Goal: Task Accomplishment & Management: Manage account settings

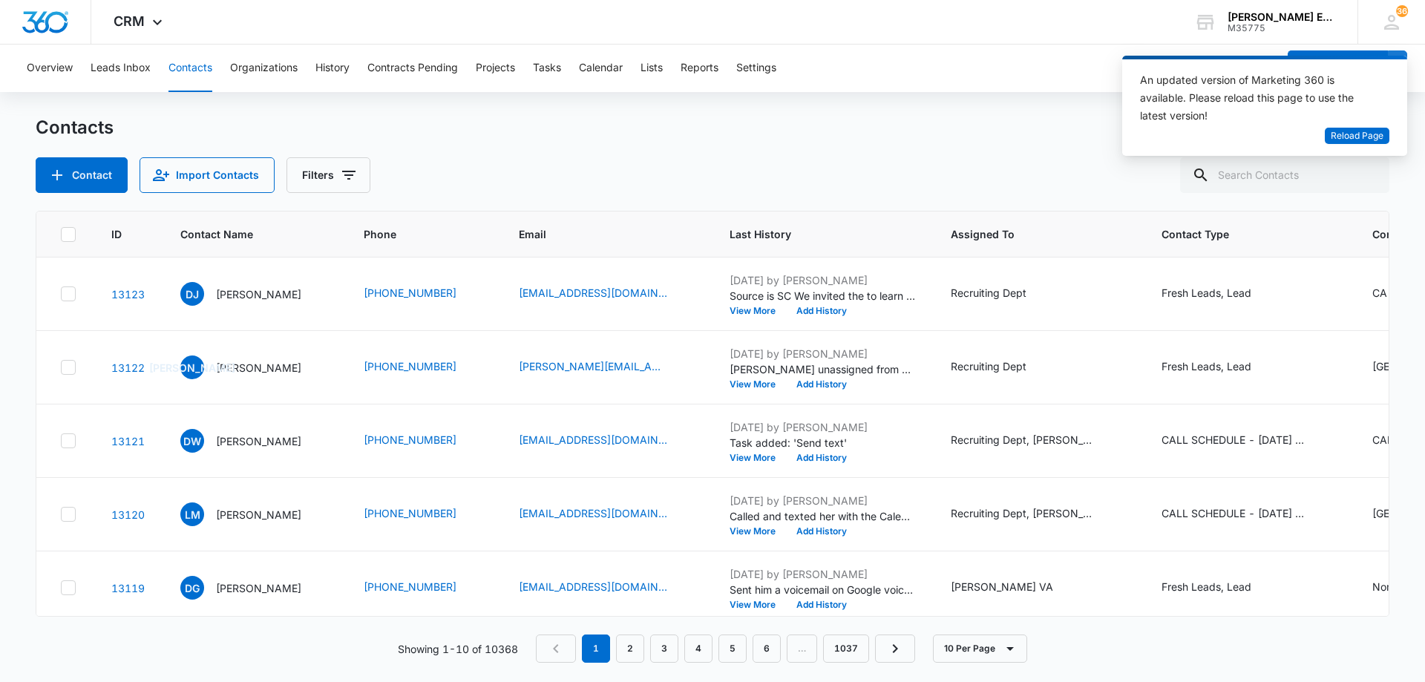
click at [1341, 131] on span "Reload Page" at bounding box center [1357, 136] width 53 height 14
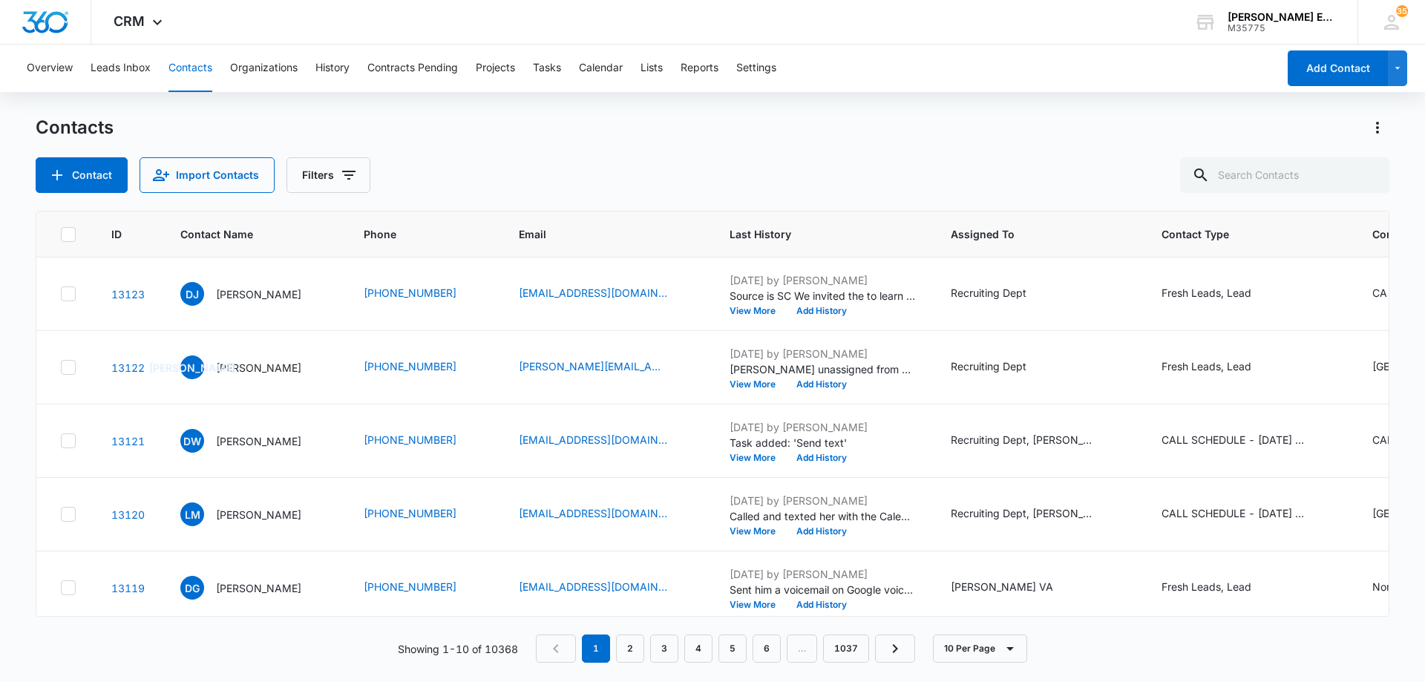
click at [468, 145] on div "Contacts Contact Import Contacts Filters" at bounding box center [713, 154] width 1354 height 77
click at [614, 122] on div "Contacts" at bounding box center [713, 128] width 1354 height 24
drag, startPoint x: 555, startPoint y: 163, endPoint x: 537, endPoint y: 208, distance: 48.4
drag, startPoint x: 537, startPoint y: 208, endPoint x: 748, endPoint y: 156, distance: 216.4
click at [748, 156] on div "Contacts Contact Import Contacts Filters" at bounding box center [713, 154] width 1354 height 77
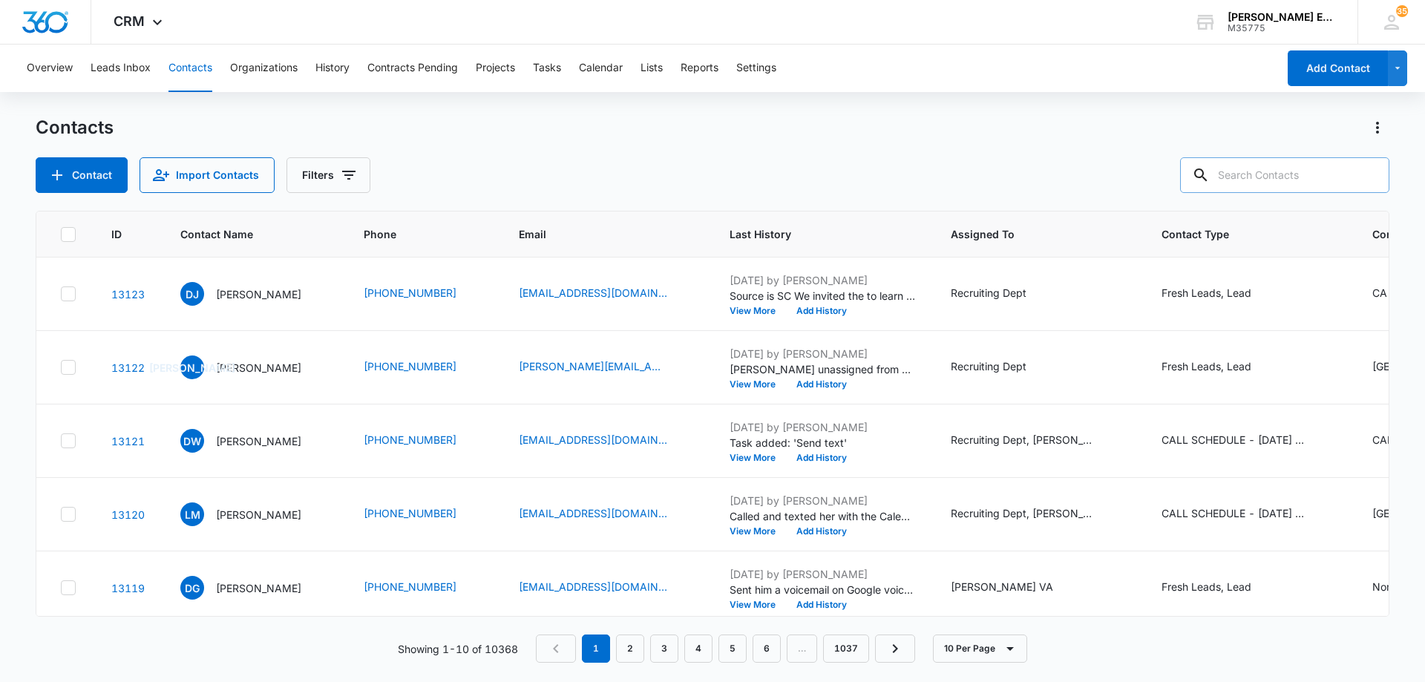
click at [1267, 173] on input "text" at bounding box center [1284, 175] width 209 height 36
click at [1246, 177] on input "text" at bounding box center [1284, 175] width 209 height 36
paste input "Camelia Mehrkar"
type input "Camelia Mehrkar"
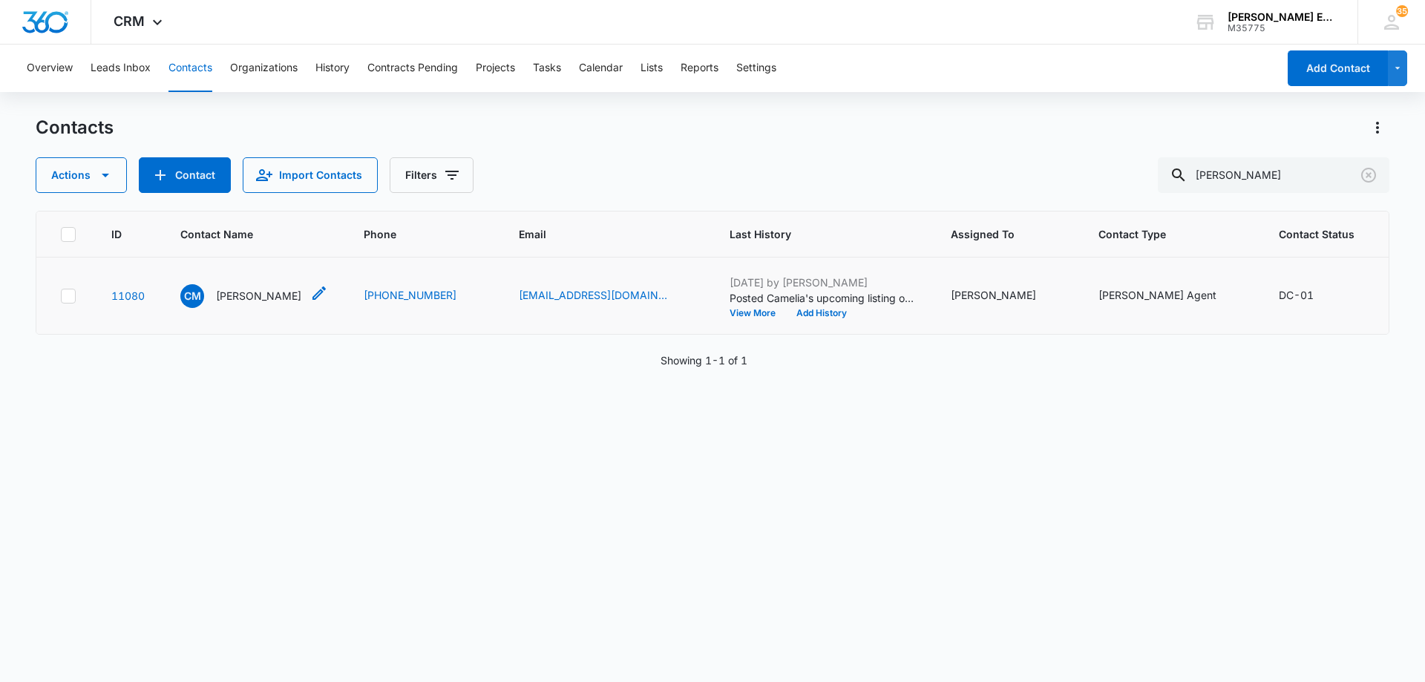
click at [252, 301] on p "Camelia Mehrkar" at bounding box center [258, 296] width 85 height 16
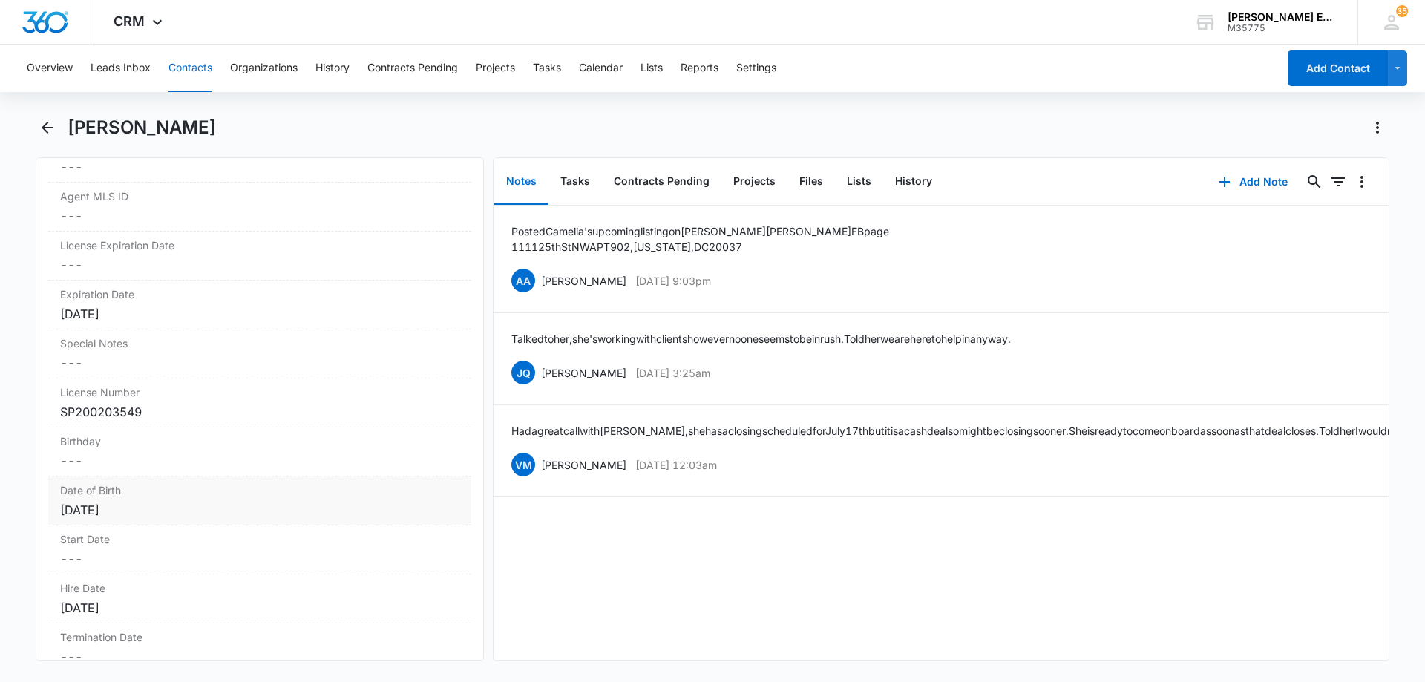
scroll to position [1262, 0]
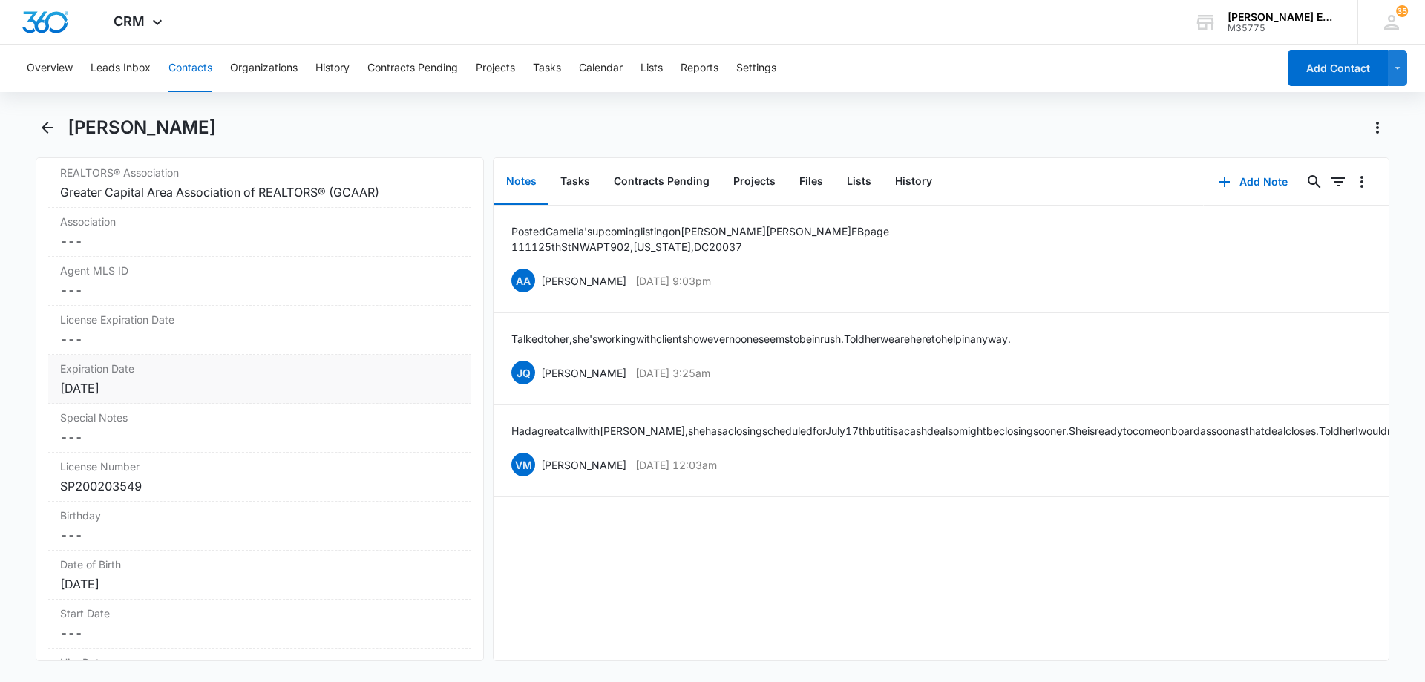
click at [143, 387] on div "Aug 31, 2023" at bounding box center [259, 388] width 399 height 18
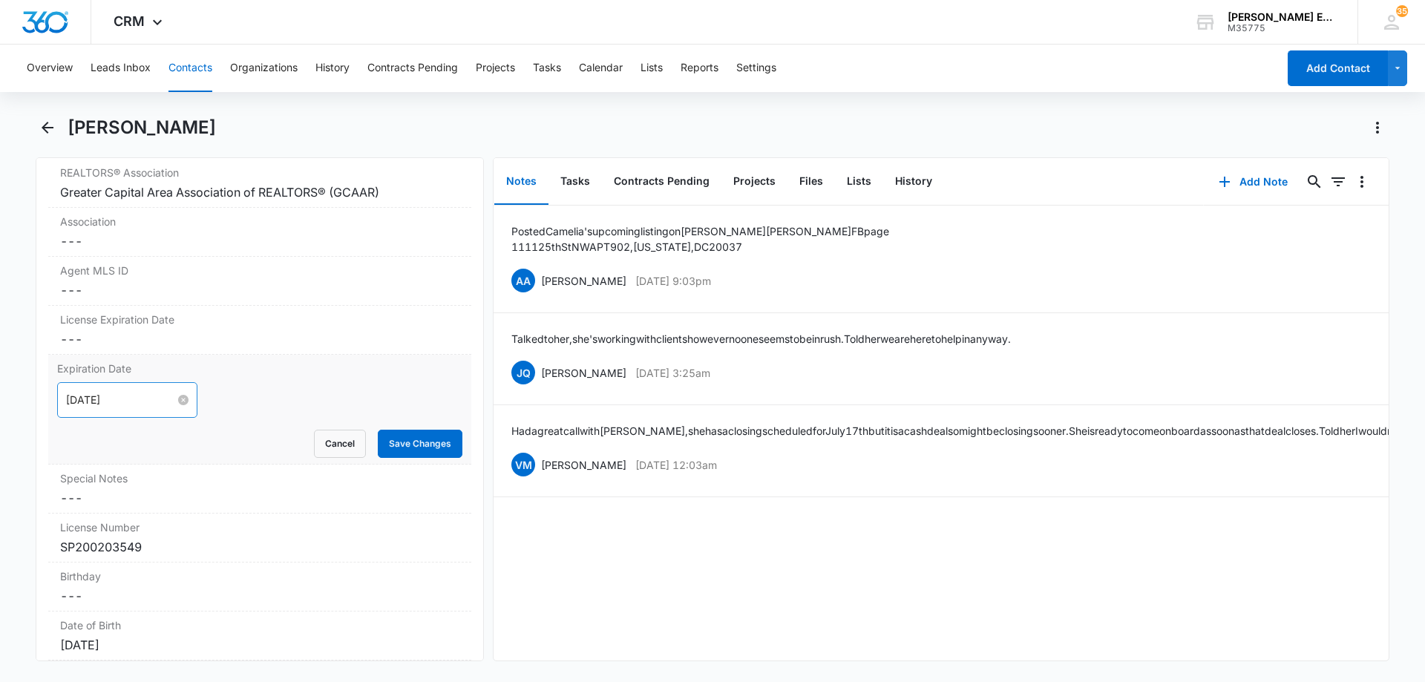
click at [150, 401] on input "Aug 31, 2023" at bounding box center [120, 400] width 109 height 16
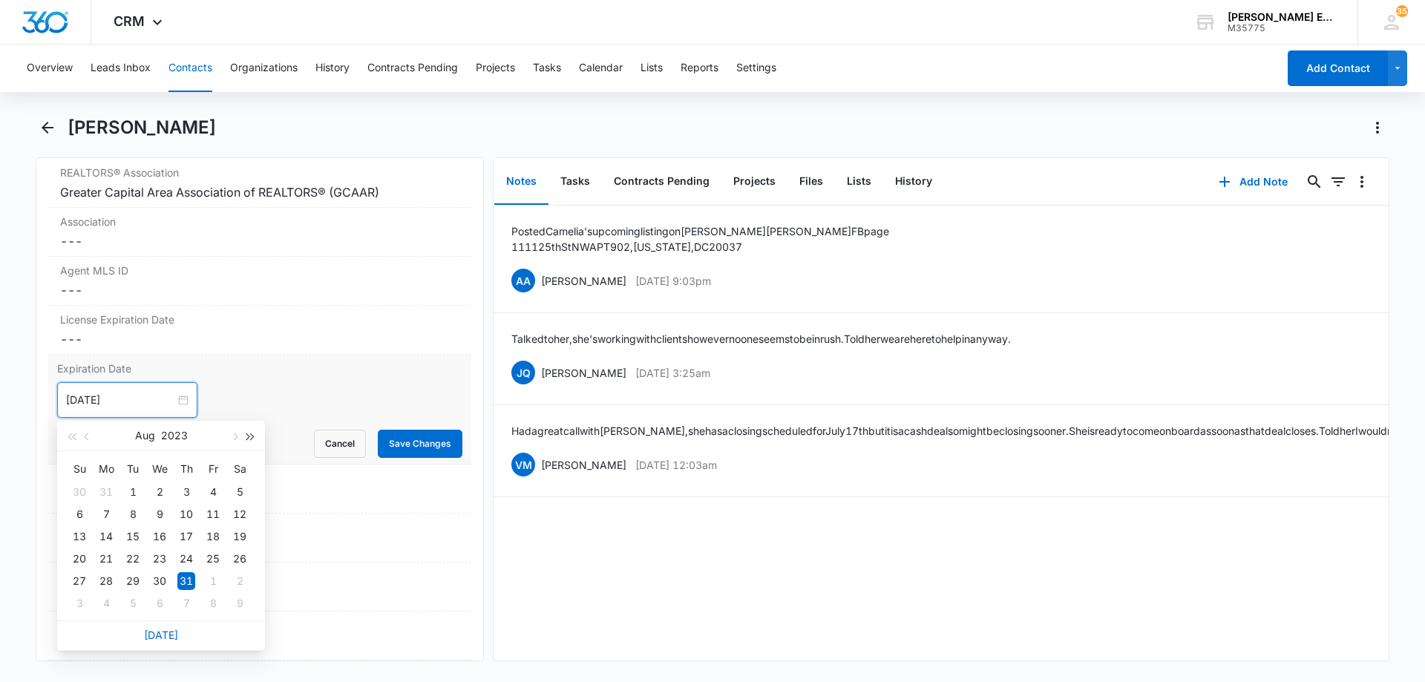
click at [252, 438] on span "button" at bounding box center [250, 437] width 7 height 7
click at [251, 438] on span "button" at bounding box center [250, 437] width 7 height 7
type input "Aug 31, 2027"
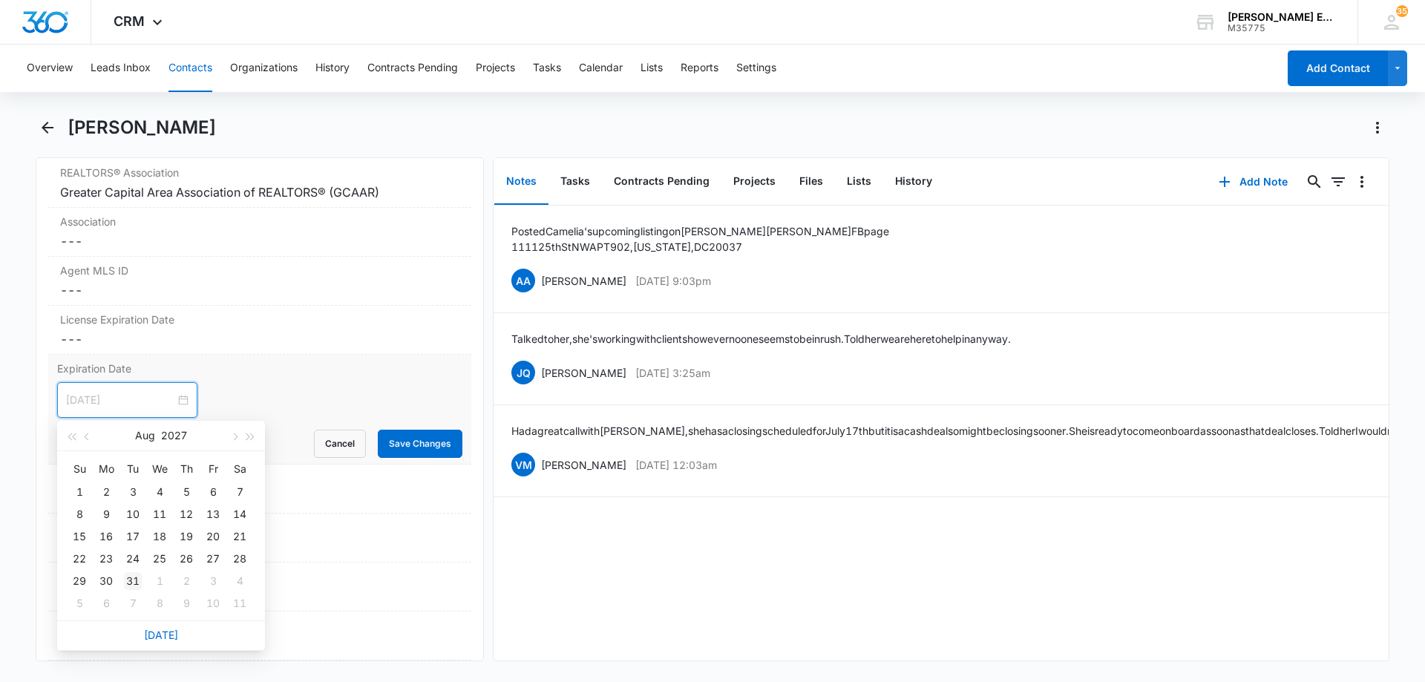
click at [134, 581] on div "31" at bounding box center [133, 581] width 18 height 18
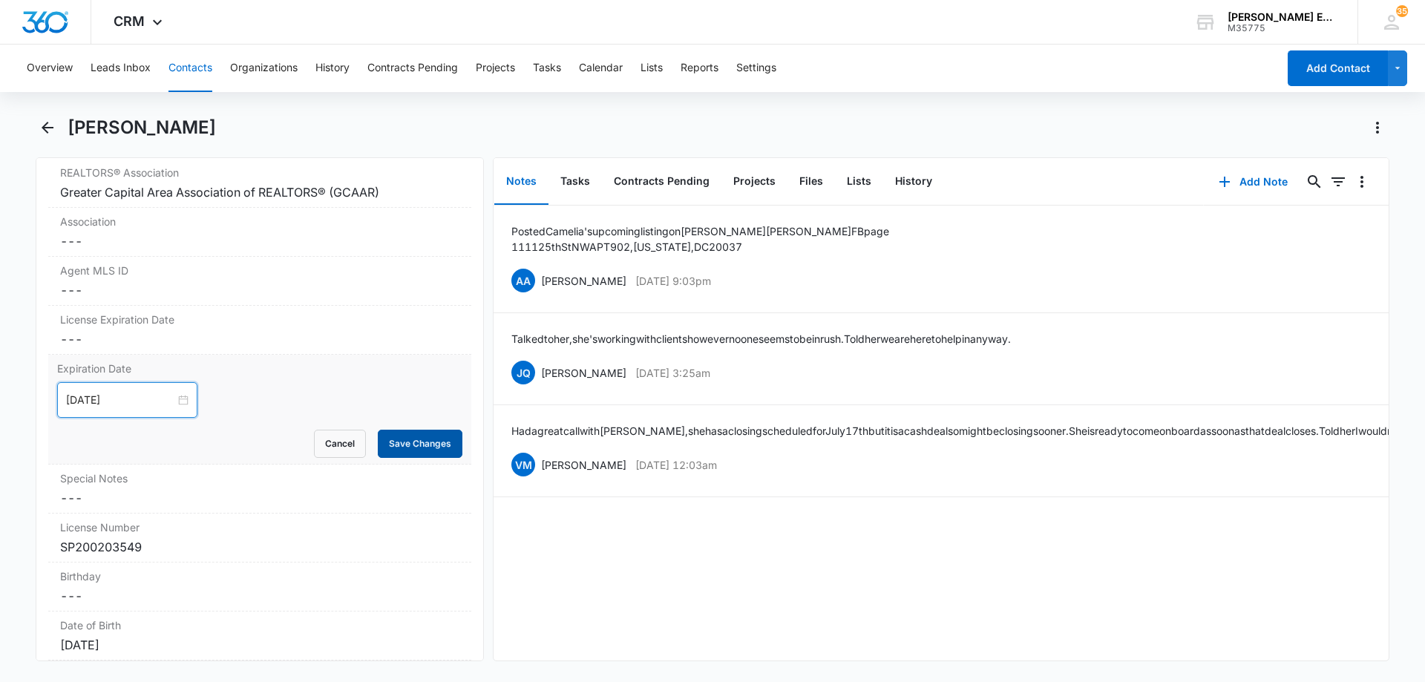
click at [400, 445] on button "Save Changes" at bounding box center [420, 444] width 85 height 28
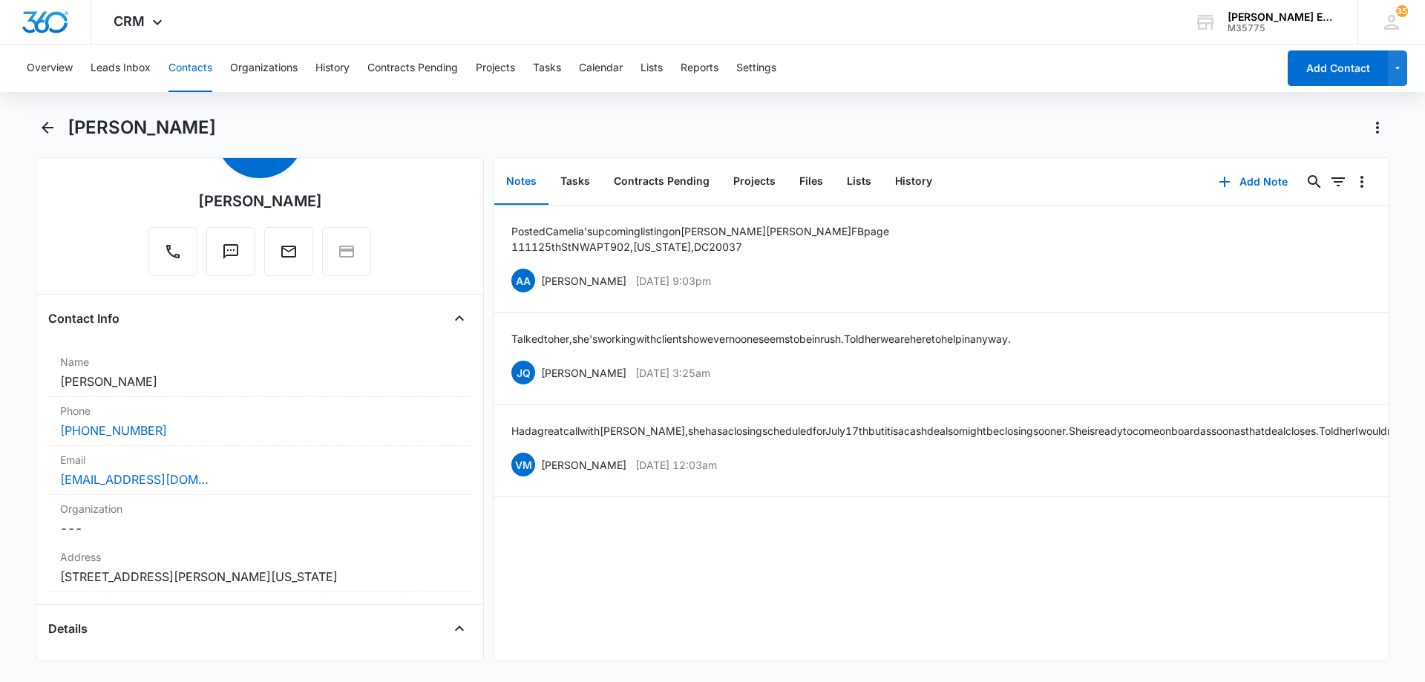
scroll to position [0, 0]
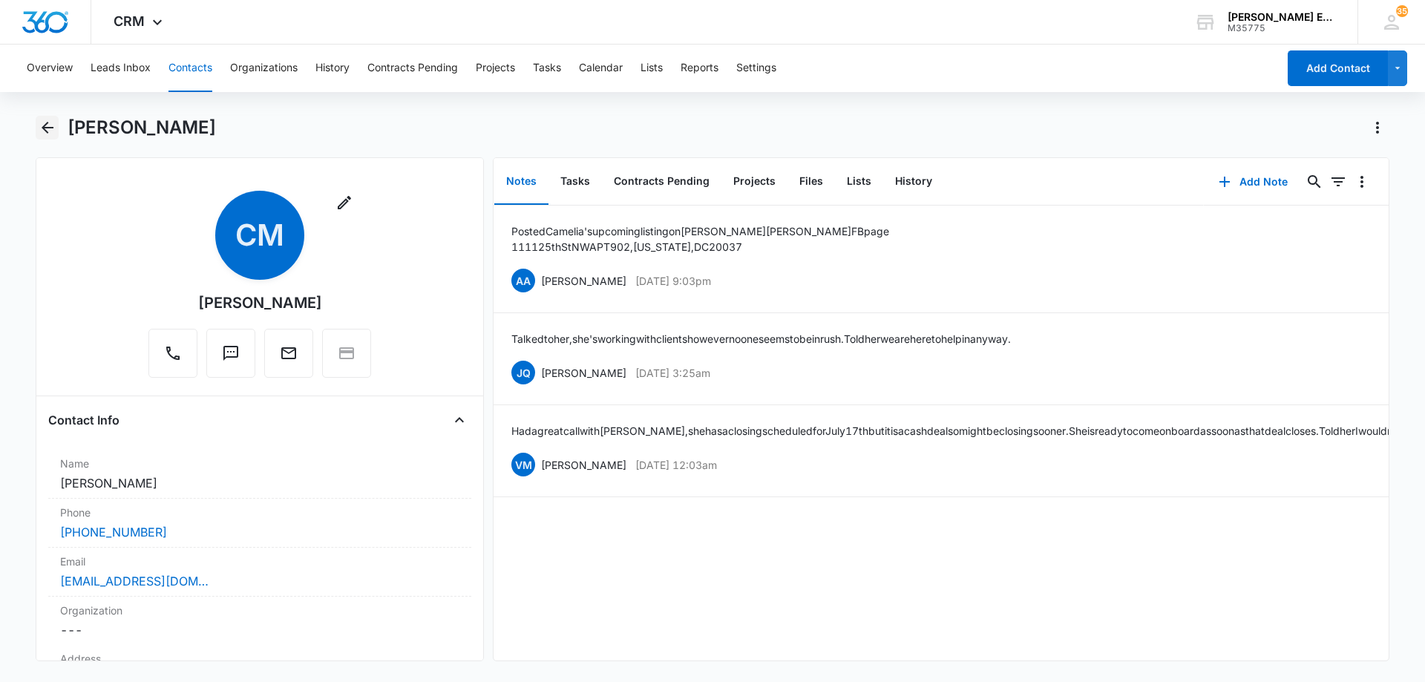
click at [45, 127] on icon "Back" at bounding box center [48, 128] width 12 height 12
